Goal: Task Accomplishment & Management: Manage account settings

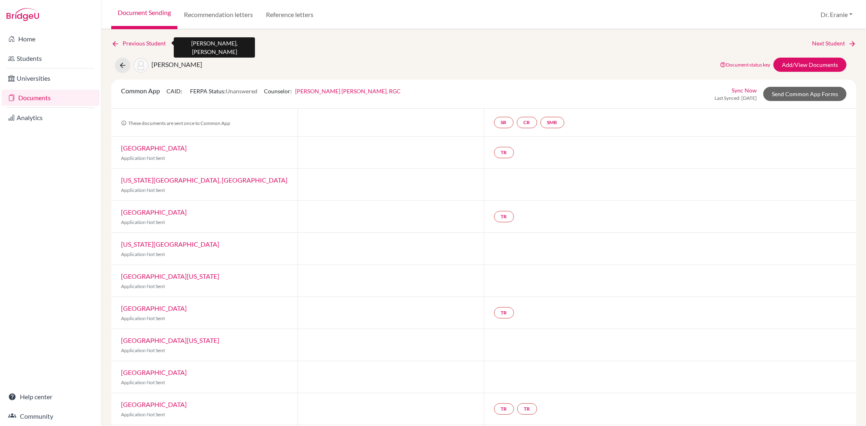
click at [124, 43] on link "Previous Student" at bounding box center [141, 43] width 61 height 9
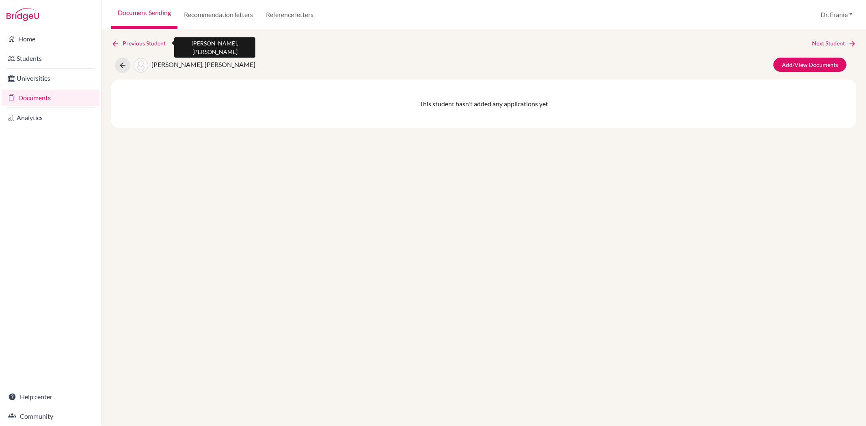
click at [155, 45] on link "Previous Student" at bounding box center [141, 43] width 61 height 9
click at [158, 42] on link "Previous Student" at bounding box center [141, 43] width 61 height 9
click at [32, 99] on link "Documents" at bounding box center [51, 98] width 98 height 16
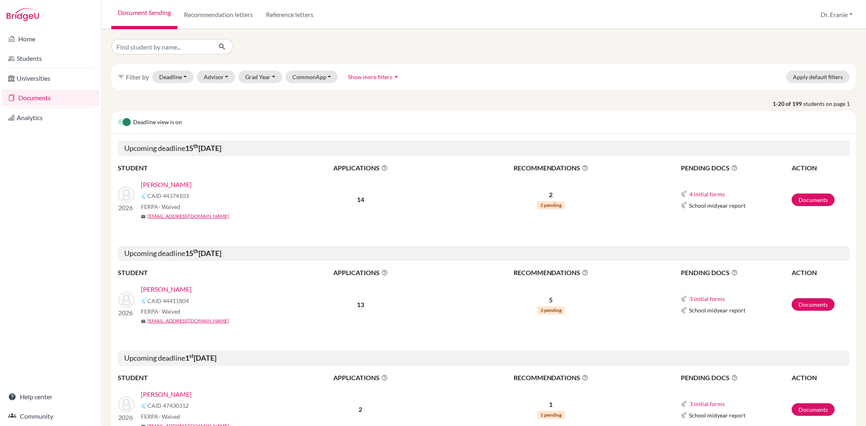
click at [161, 184] on link "[PERSON_NAME]" at bounding box center [166, 185] width 51 height 10
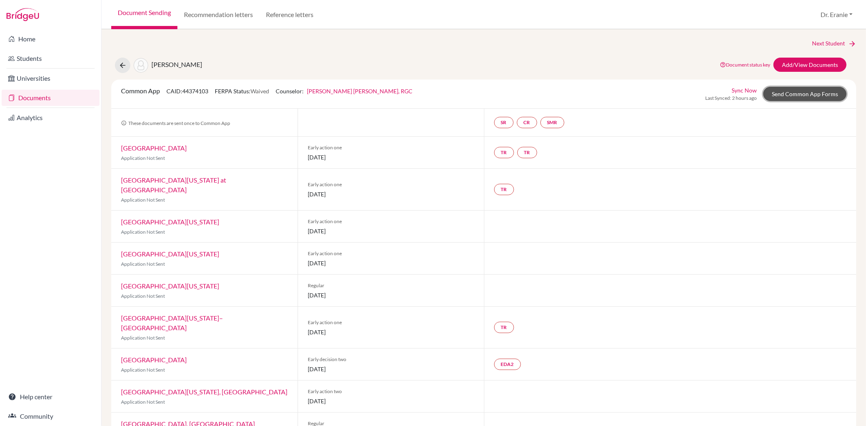
click at [806, 93] on link "Send Common App Forms" at bounding box center [804, 94] width 83 height 14
